Goal: Information Seeking & Learning: Find specific fact

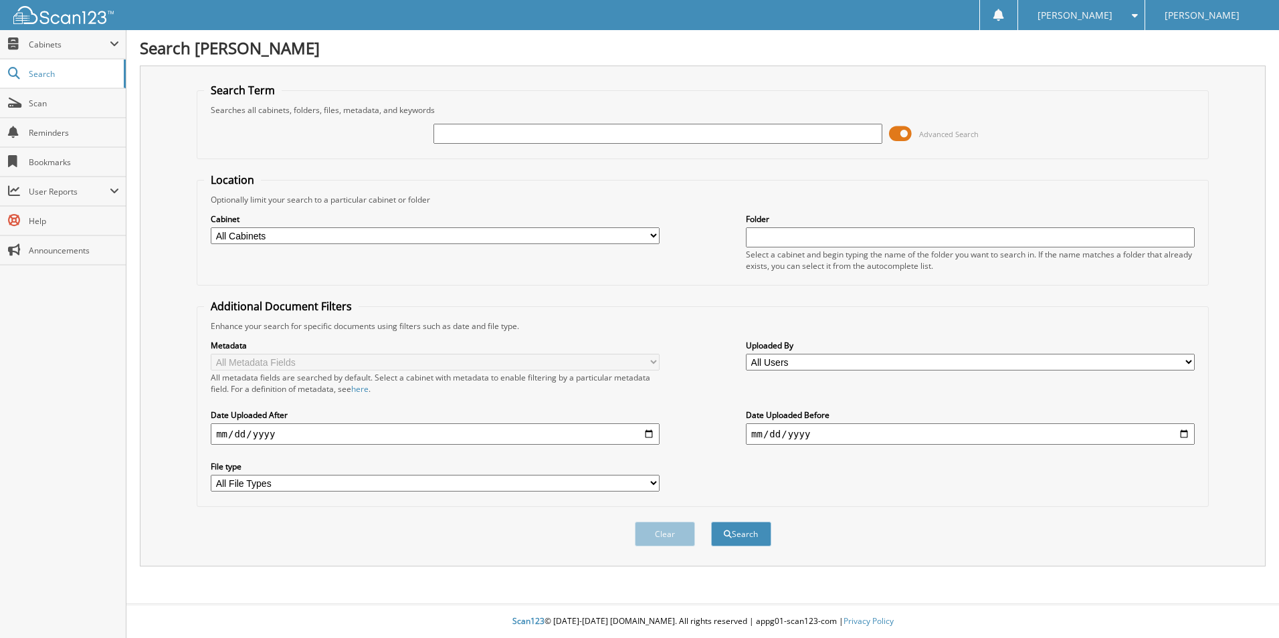
click at [474, 137] on input "text" at bounding box center [657, 134] width 449 height 20
paste input "[US_VEHICLE_IDENTIFICATION_NUMBER]"
type input "1FM5K8GC5NGA41152"
click at [757, 527] on button "Search" at bounding box center [741, 534] width 60 height 25
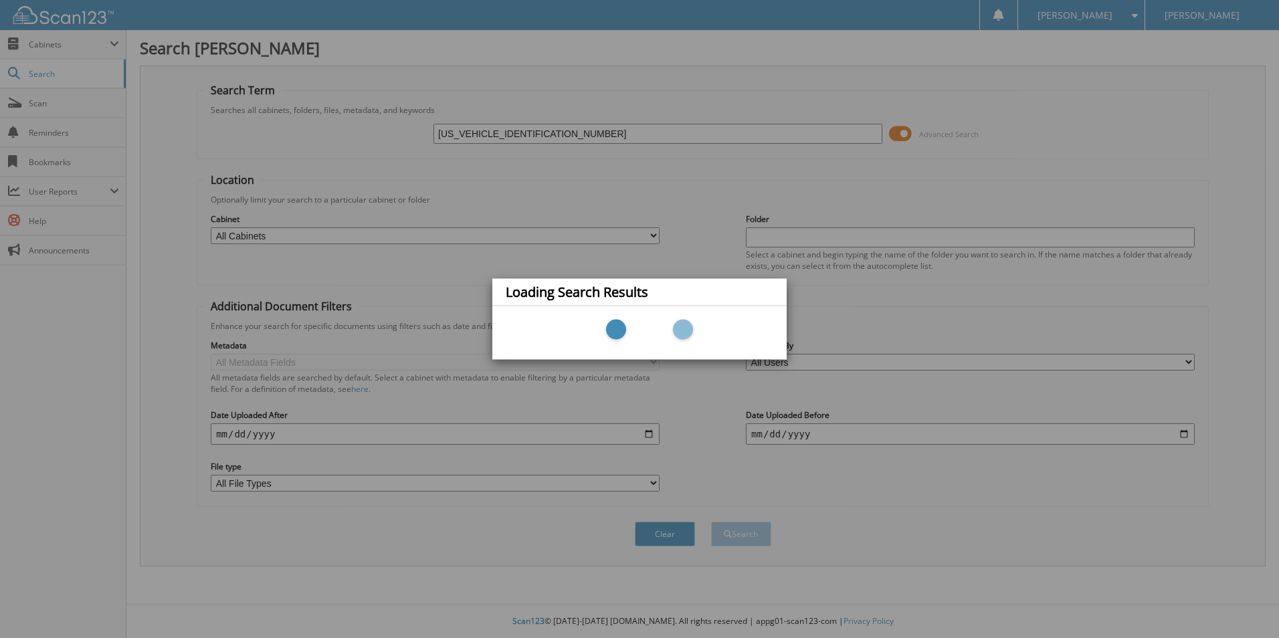
click at [520, 255] on div "Loading Search Results" at bounding box center [639, 319] width 1279 height 638
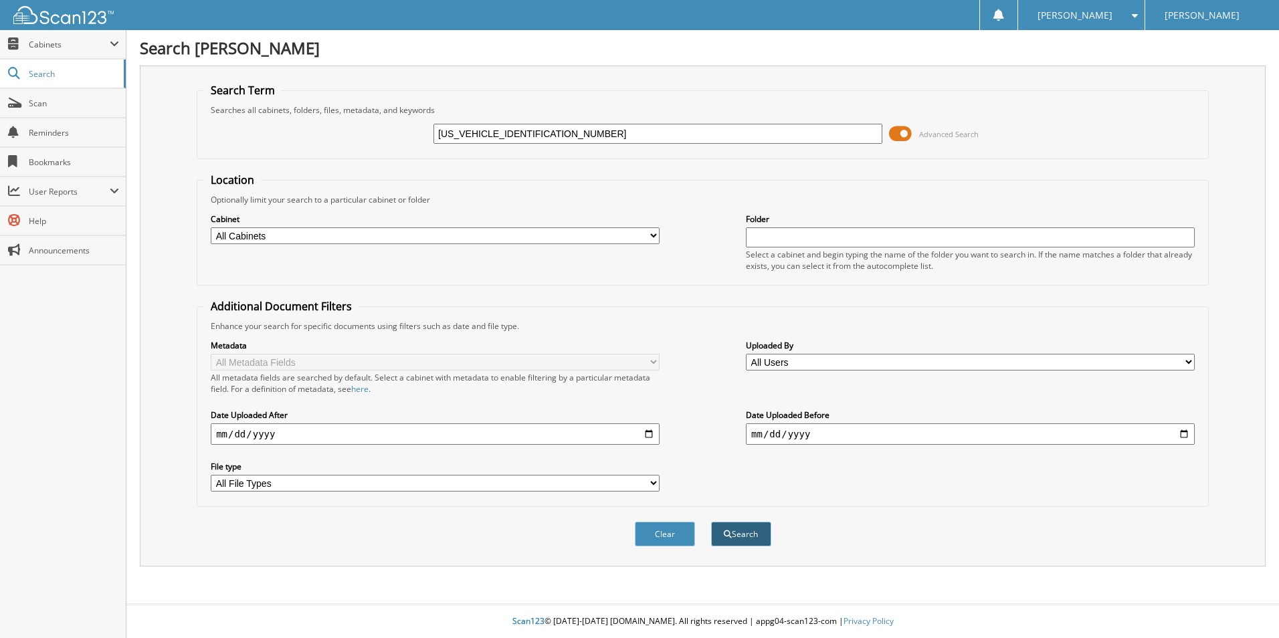
type input "[US_VEHICLE_IDENTIFICATION_NUMBER]"
click at [756, 543] on button "Search" at bounding box center [741, 534] width 60 height 25
click at [472, 127] on input "text" at bounding box center [657, 134] width 449 height 20
drag, startPoint x: 464, startPoint y: 136, endPoint x: 314, endPoint y: 138, distance: 150.5
click at [319, 140] on div "Used 24EP5813A Advanced Search" at bounding box center [702, 134] width 997 height 36
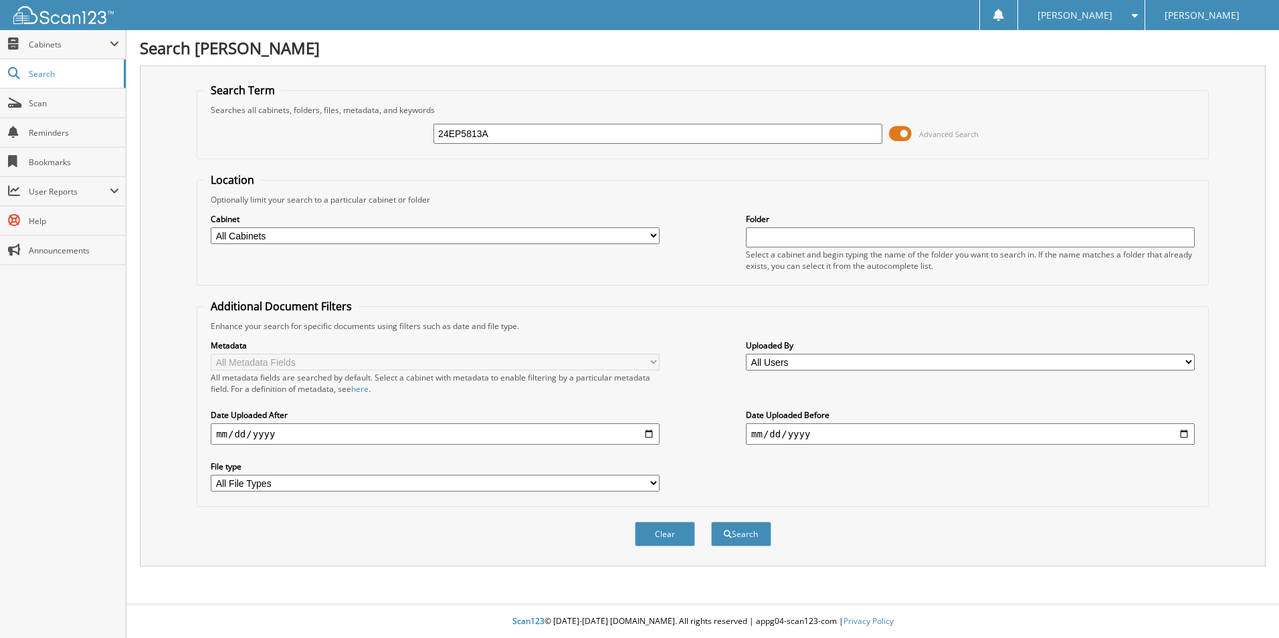
type input "24EP5813A"
click at [711, 522] on button "Search" at bounding box center [741, 534] width 60 height 25
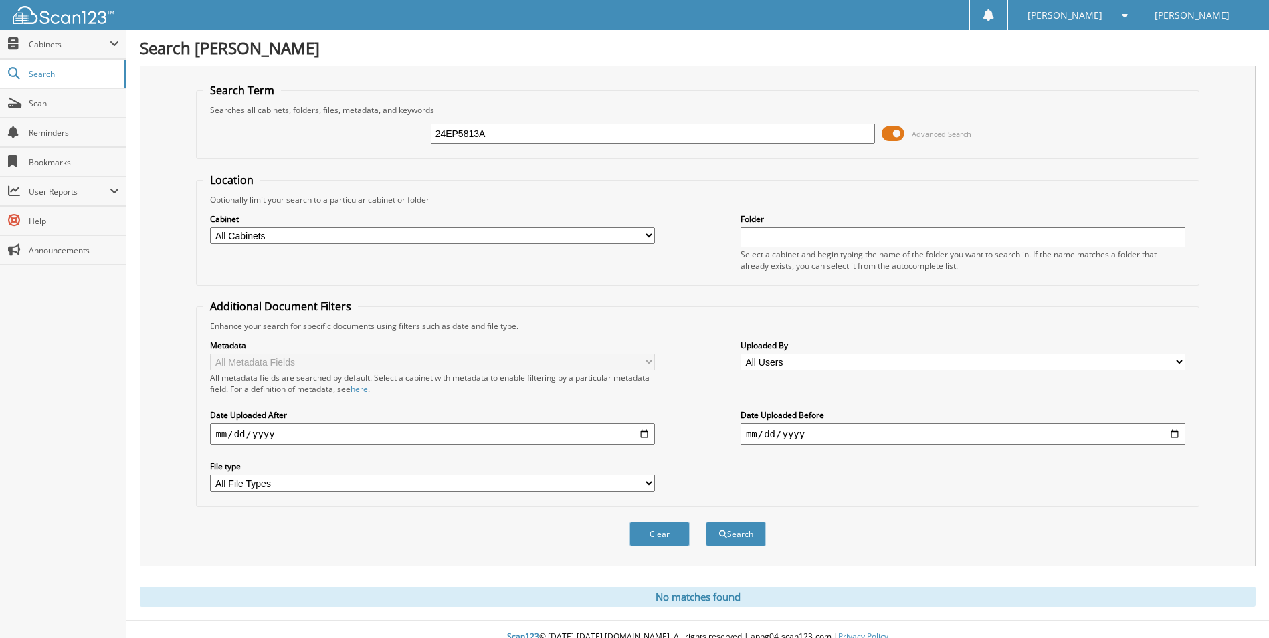
click at [603, 132] on input "24EP5813A" at bounding box center [653, 134] width 445 height 20
click at [592, 138] on input "24EP5813A" at bounding box center [653, 134] width 445 height 20
click at [532, 133] on input "24EP5813A" at bounding box center [653, 134] width 445 height 20
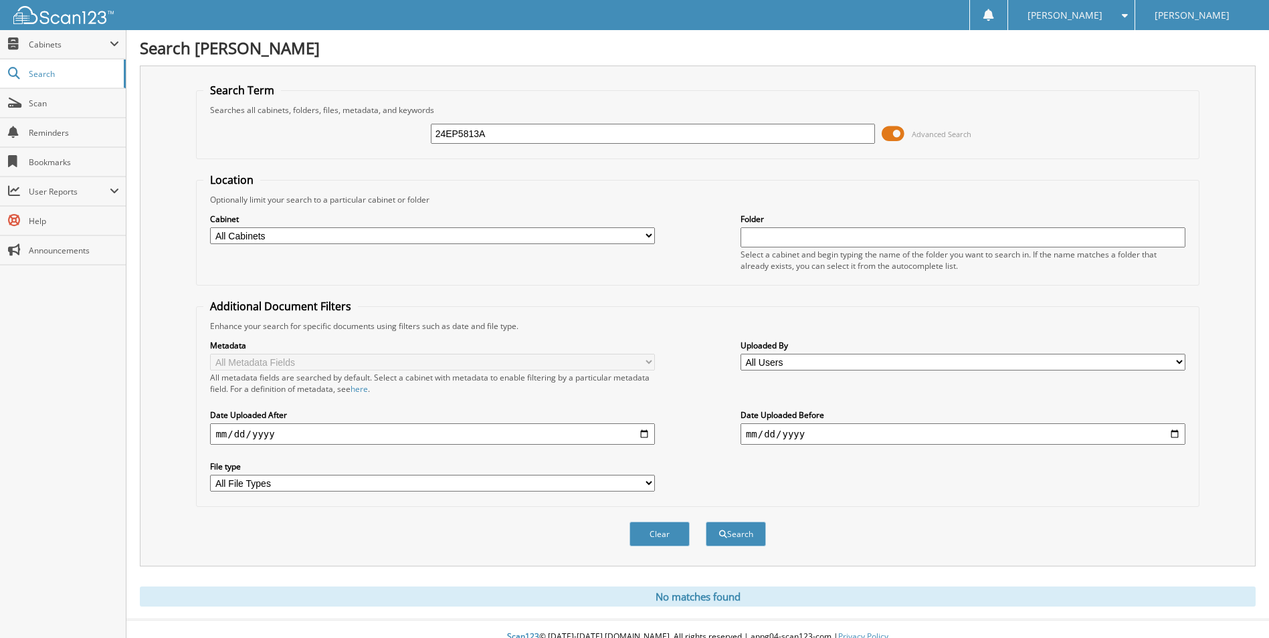
click at [532, 134] on input "24EP5813A" at bounding box center [653, 134] width 445 height 20
paste input "1FM5K8GC5NGA41152"
type input "[US_VEHICLE_IDENTIFICATION_NUMBER]"
click at [736, 545] on button "Search" at bounding box center [736, 534] width 60 height 25
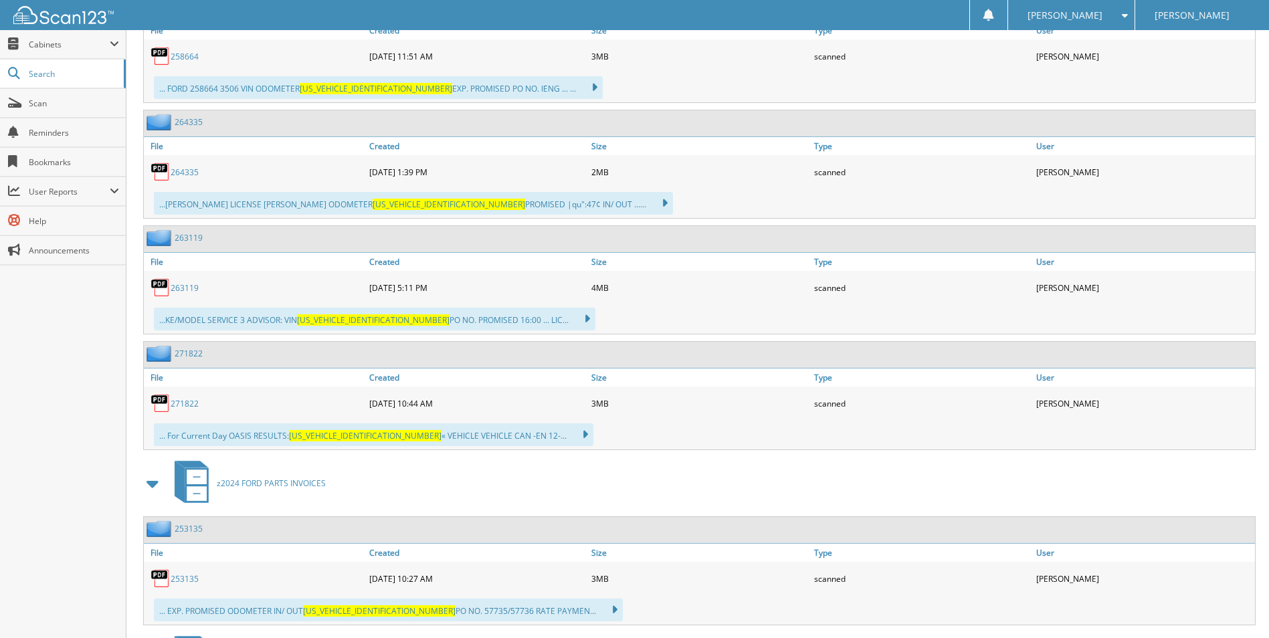
scroll to position [2007, 0]
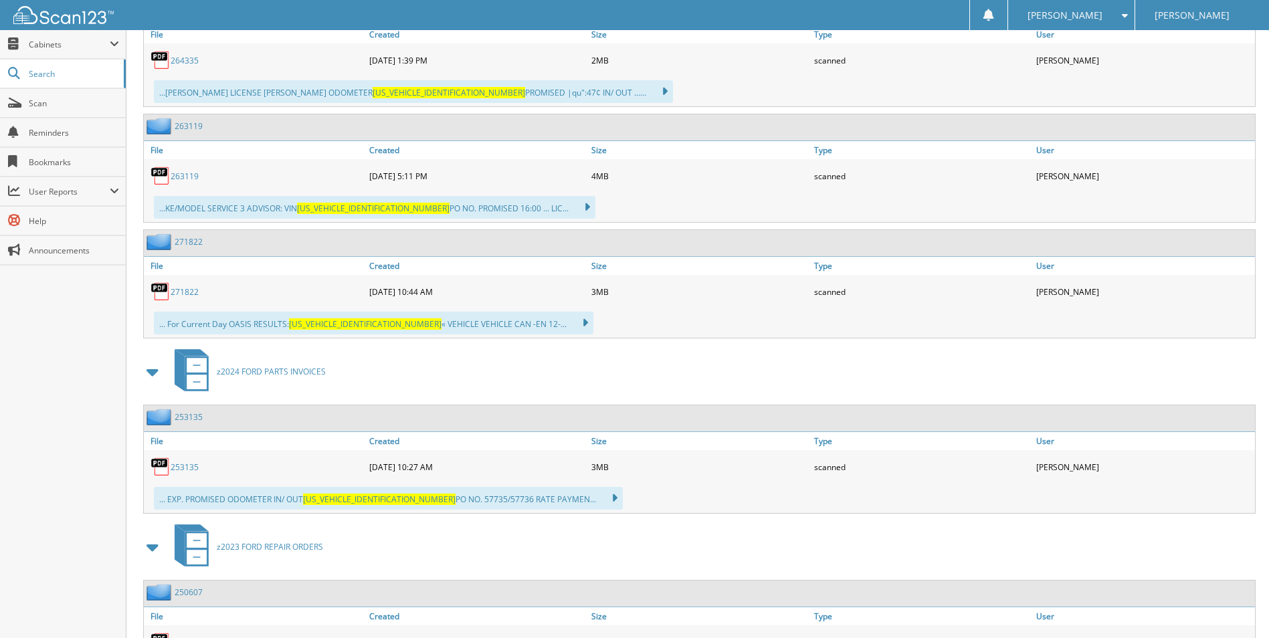
click at [187, 290] on link "271822" at bounding box center [185, 291] width 28 height 11
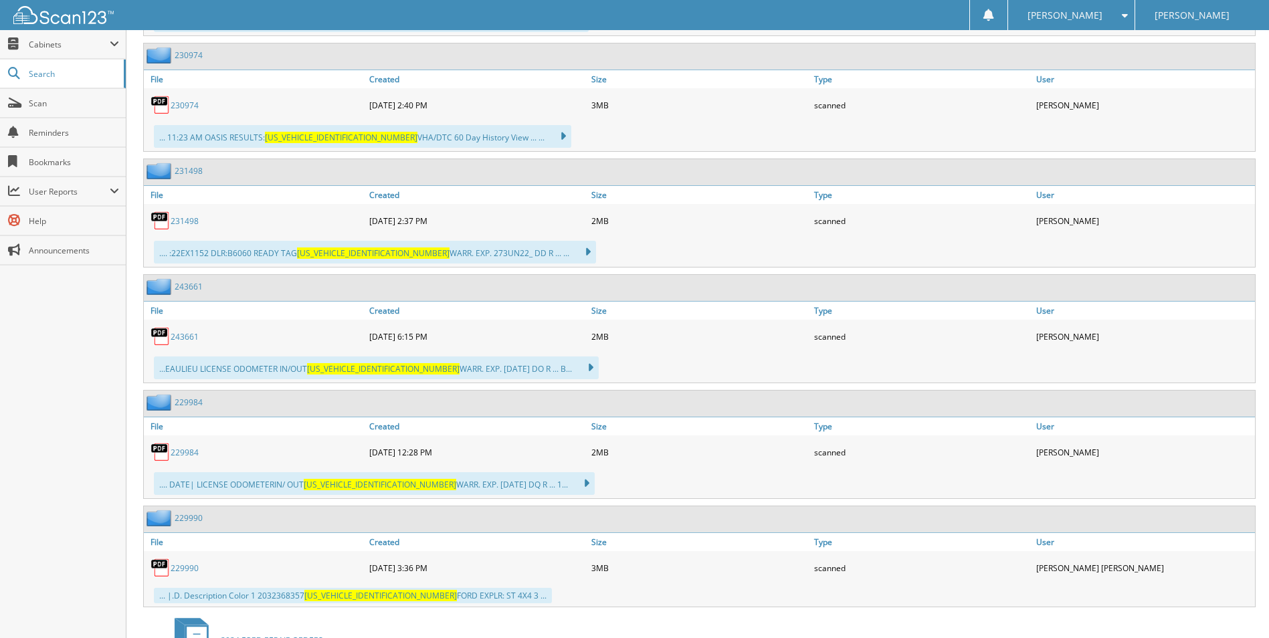
scroll to position [1198, 0]
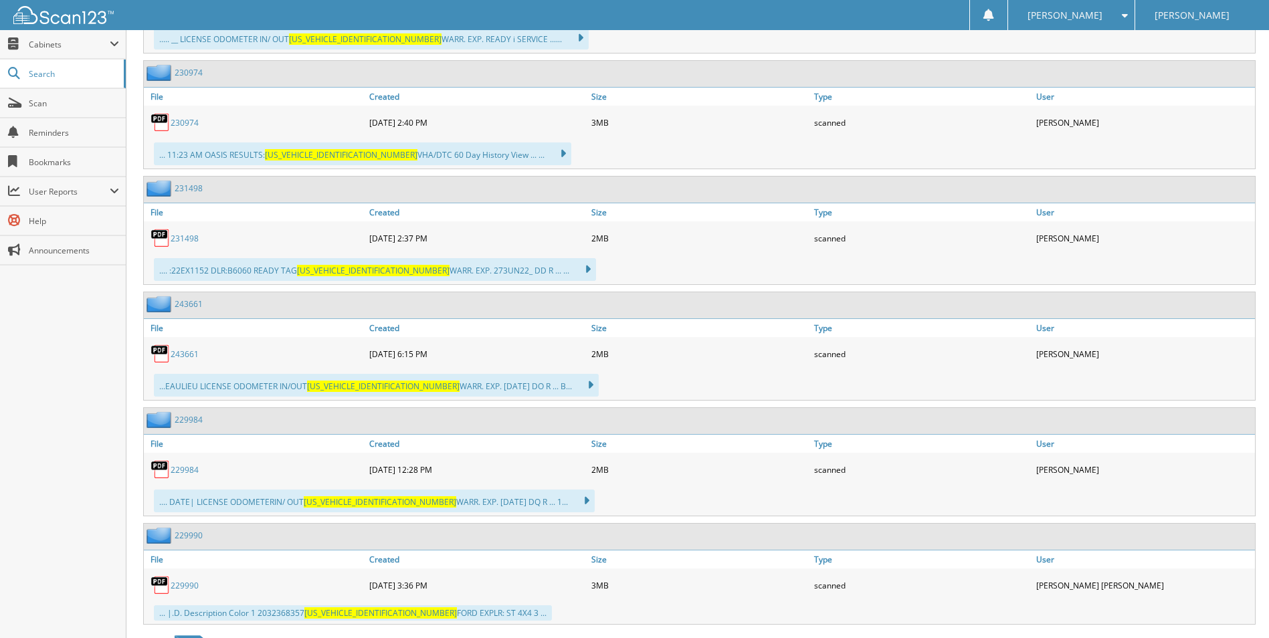
click at [178, 239] on link "231498" at bounding box center [185, 238] width 28 height 11
